Goal: Book appointment/travel/reservation

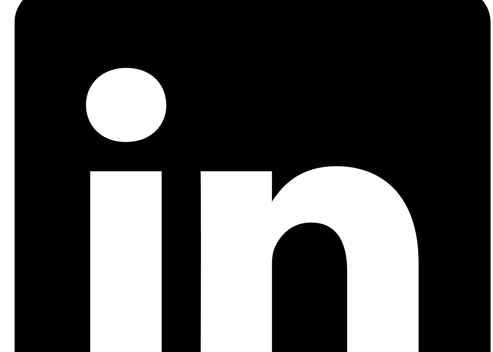
click at [104, 216] on article "Hire a Festool Domino DF500 in Melbourne Why I spent almost $2,000 on a fancy w…" at bounding box center [246, 91] width 488 height 1724
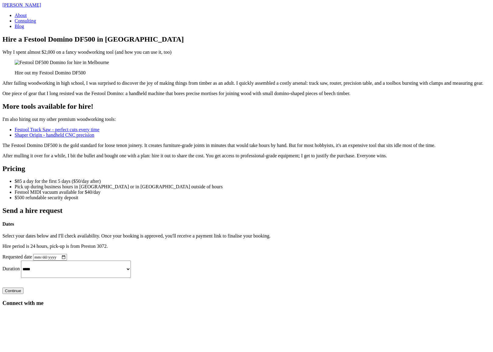
scroll to position [0, 0]
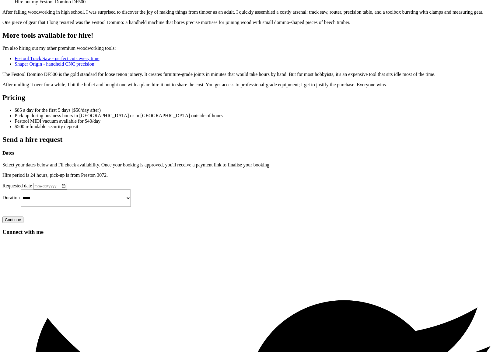
scroll to position [147, 0]
